Goal: Task Accomplishment & Management: Manage account settings

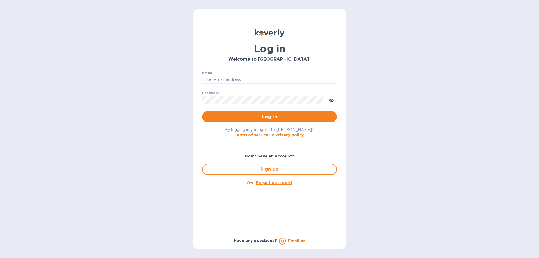
type input "[PERSON_NAME][EMAIL_ADDRESS][DOMAIN_NAME]"
click at [176, 117] on div "Log in Welcome to [GEOGRAPHIC_DATA]! Email [PERSON_NAME][EMAIL_ADDRESS][DOMAIN_…" at bounding box center [269, 129] width 539 height 258
click at [204, 118] on button "Log in" at bounding box center [269, 116] width 135 height 11
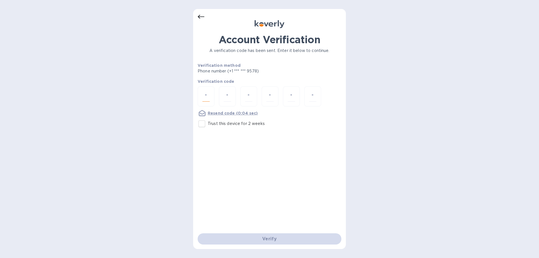
click at [206, 95] on input "number" at bounding box center [206, 96] width 7 height 10
type input "4"
type input "5"
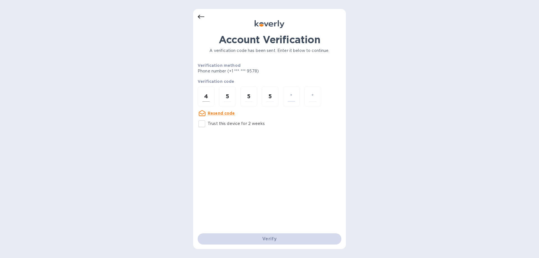
type input "4"
type input "8"
